Goal: Task Accomplishment & Management: Use online tool/utility

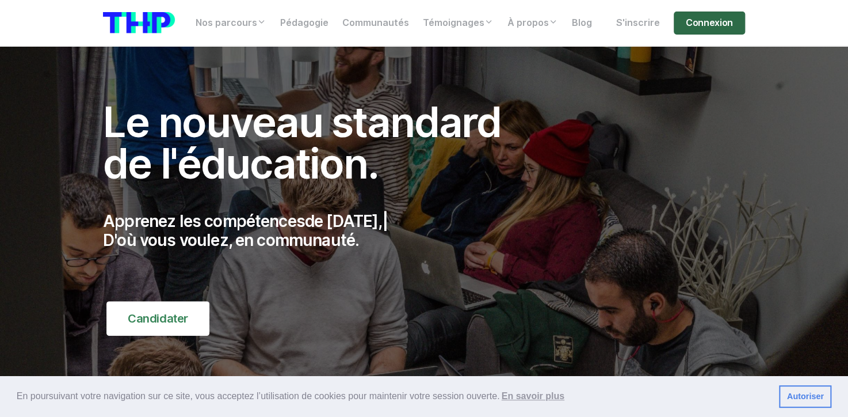
click at [713, 26] on link "Connexion" at bounding box center [709, 23] width 71 height 23
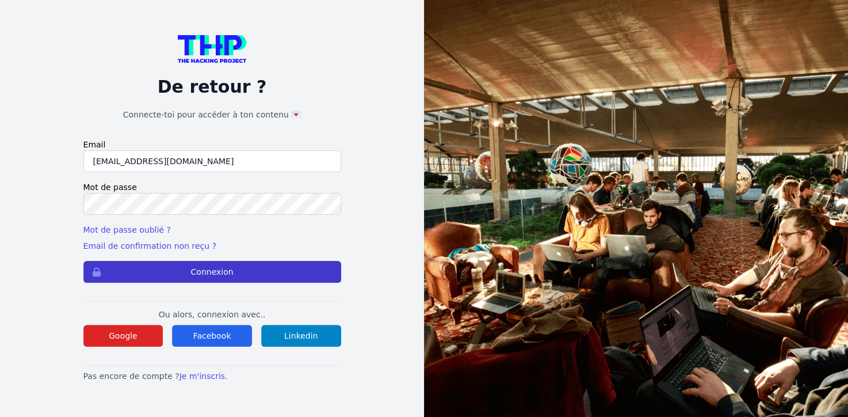
type input "kaba38@hotmail.fr"
click at [244, 270] on button "Connexion" at bounding box center [212, 272] width 258 height 22
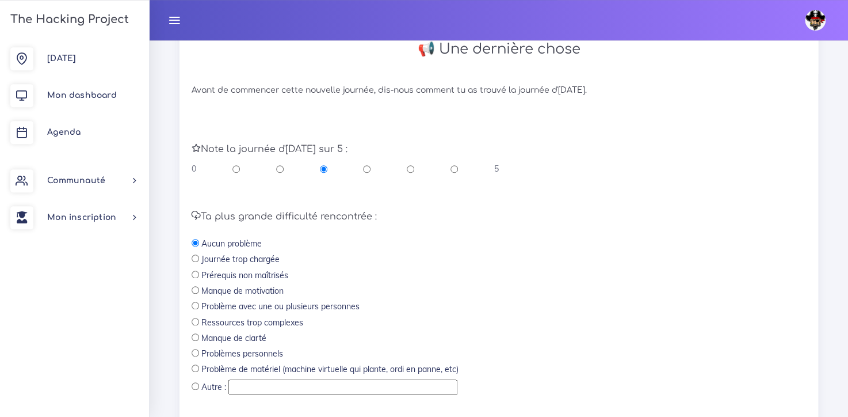
scroll to position [492, 0]
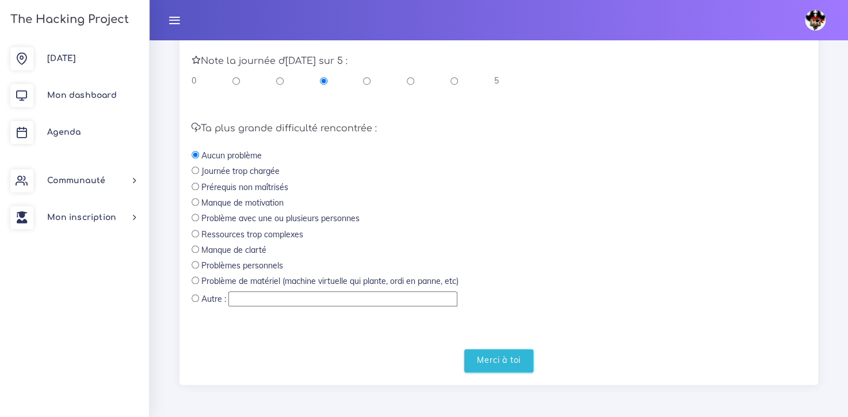
drag, startPoint x: 494, startPoint y: 364, endPoint x: 440, endPoint y: 345, distance: 56.8
click at [440, 345] on form "Note la journée d'hier sur 5 : 0 5 Ta plus grande difficulté rencontrée : Aucun…" at bounding box center [499, 202] width 615 height 340
click at [194, 268] on input "radio" at bounding box center [195, 264] width 7 height 7
radio input "true"
click at [493, 368] on input "Merci à toi" at bounding box center [498, 361] width 69 height 24
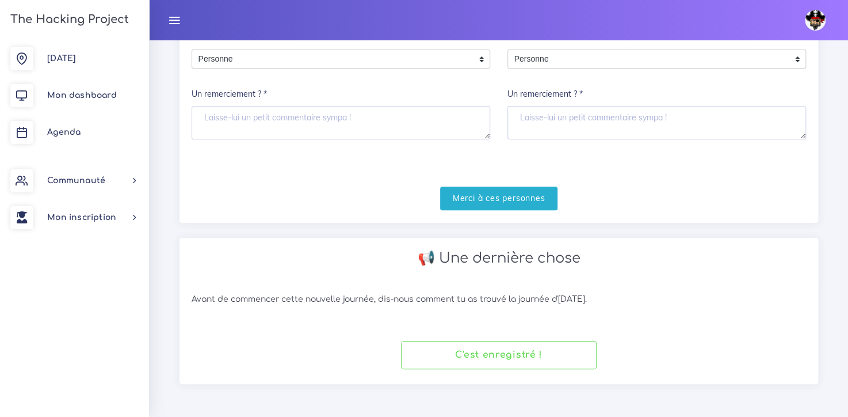
scroll to position [193, 0]
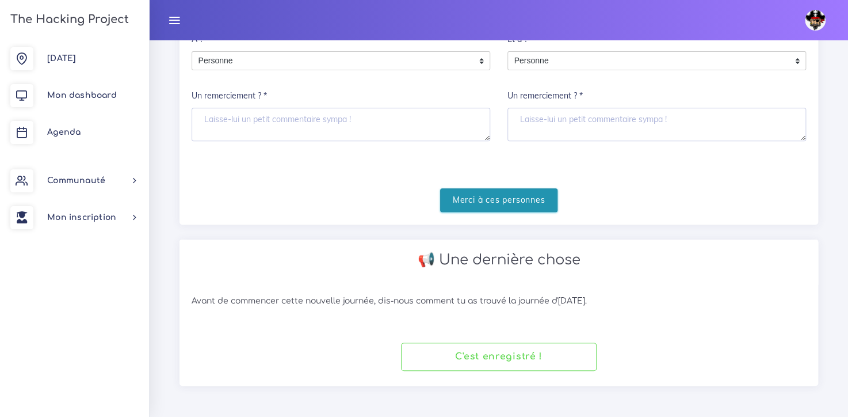
click at [506, 195] on input "Merci à ces personnes" at bounding box center [499, 200] width 118 height 24
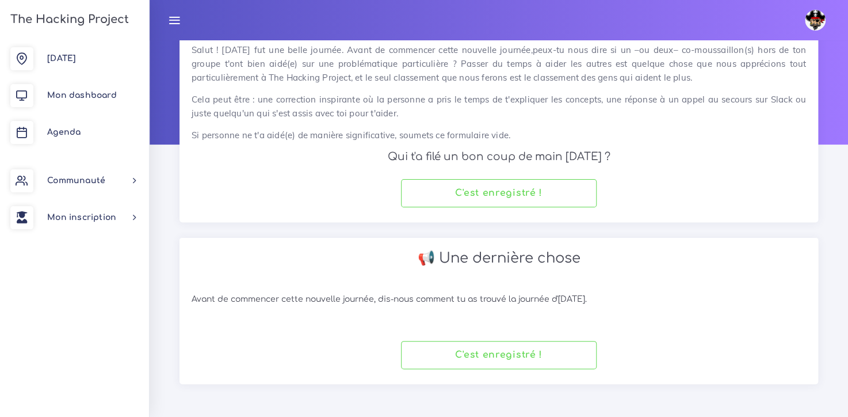
scroll to position [53, 0]
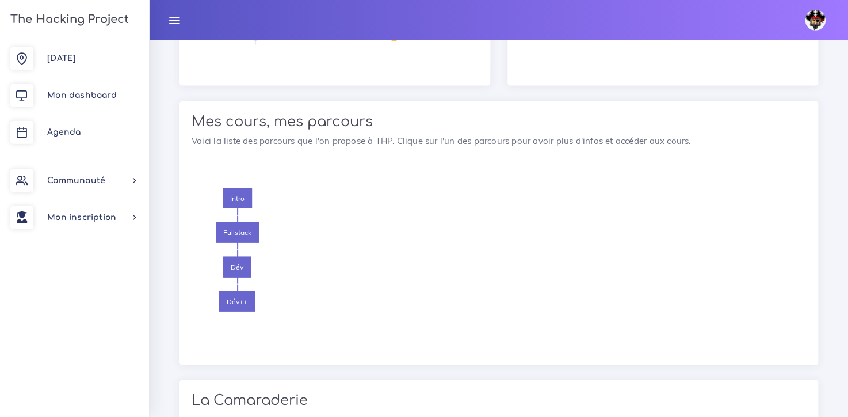
scroll to position [1135, 0]
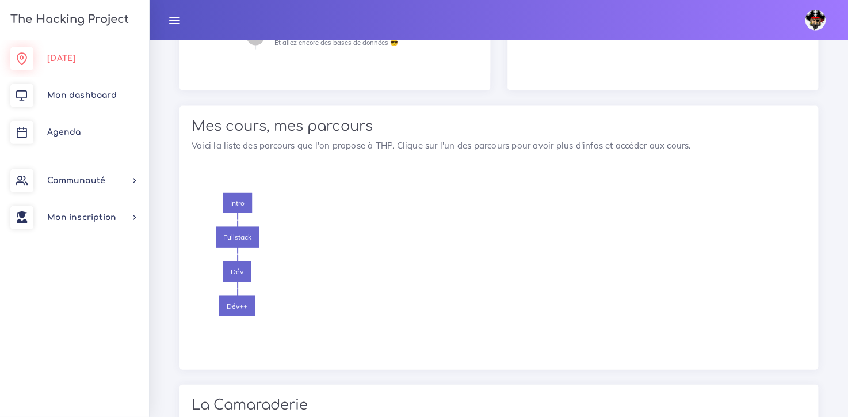
click at [62, 60] on span "[DATE]" at bounding box center [61, 58] width 29 height 9
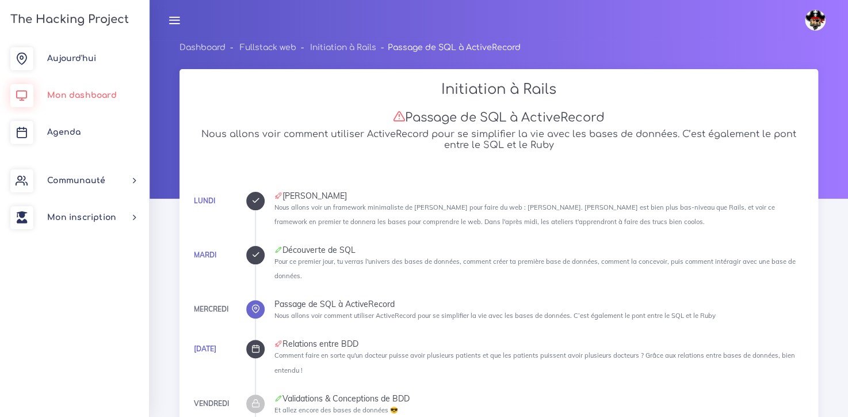
click at [89, 98] on span "Mon dashboard" at bounding box center [82, 95] width 70 height 9
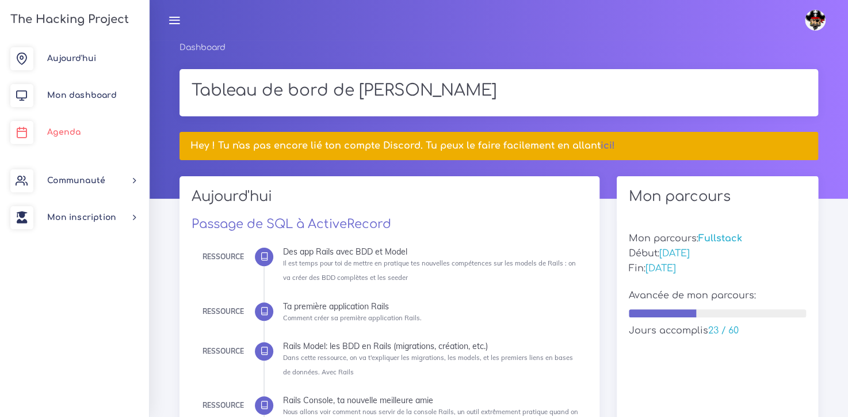
click at [62, 141] on link "Agenda" at bounding box center [74, 132] width 149 height 37
